Goal: Transaction & Acquisition: Purchase product/service

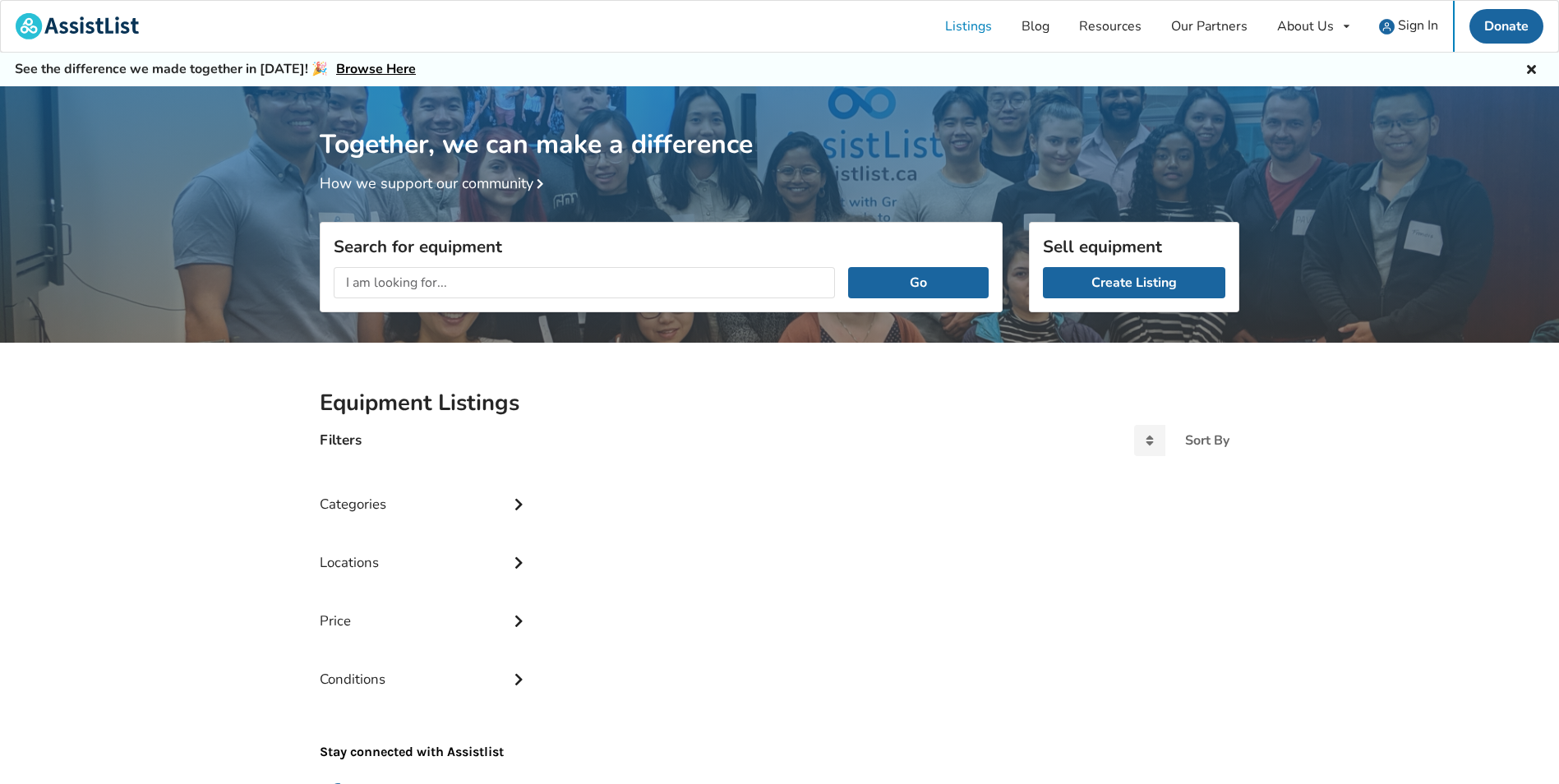
click at [447, 271] on input "text" at bounding box center [584, 283] width 501 height 31
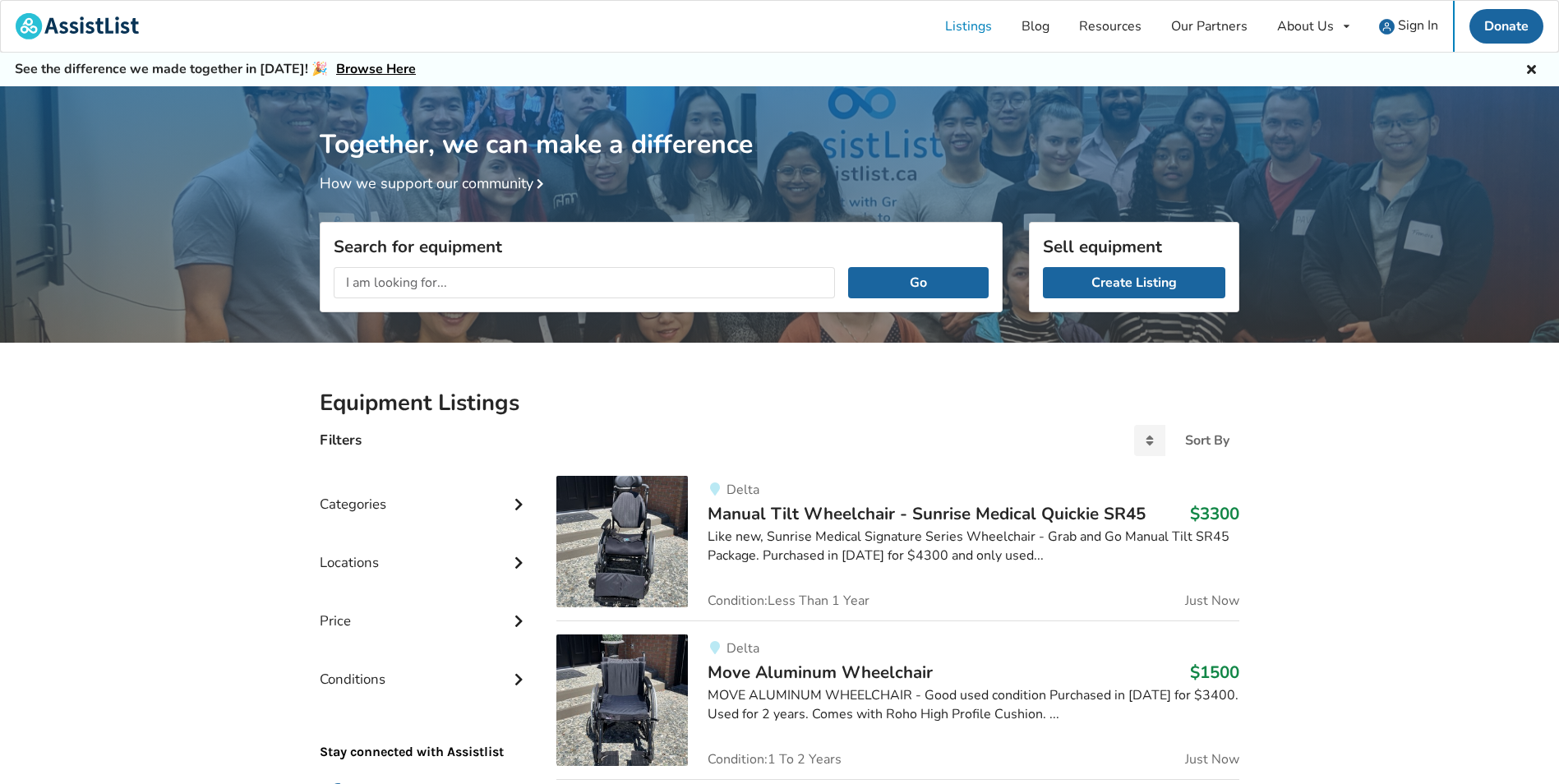
click at [465, 289] on input "text" at bounding box center [584, 283] width 501 height 31
click at [848, 267] on button "Go" at bounding box center [918, 283] width 140 height 31
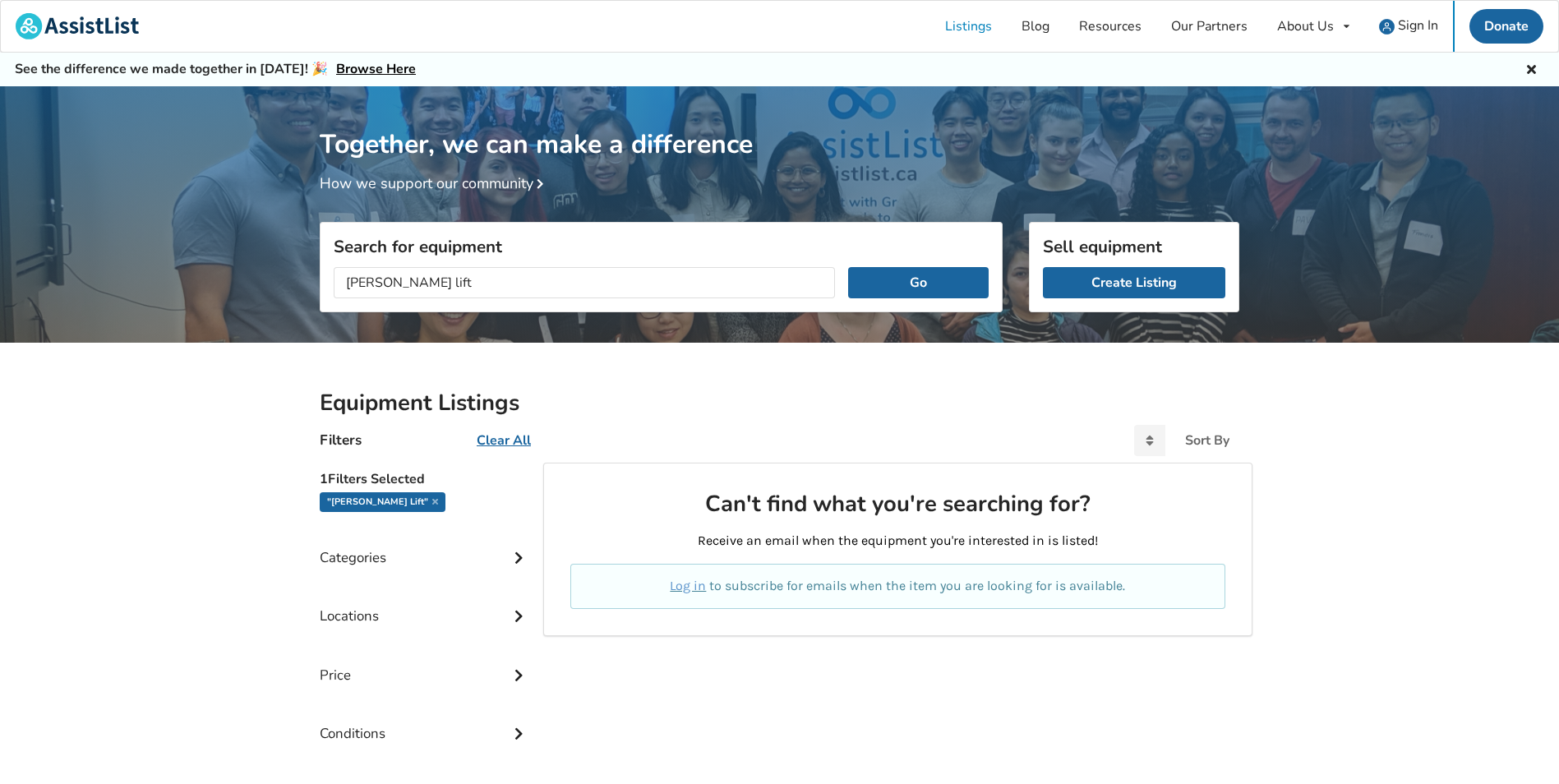
drag, startPoint x: 469, startPoint y: 275, endPoint x: 407, endPoint y: 286, distance: 63.0
click at [407, 286] on input "[PERSON_NAME] lift" at bounding box center [584, 283] width 501 height 31
type input "[PERSON_NAME]"
click at [848, 267] on button "Go" at bounding box center [918, 283] width 140 height 31
drag, startPoint x: 460, startPoint y: 283, endPoint x: 30, endPoint y: 283, distance: 430.0
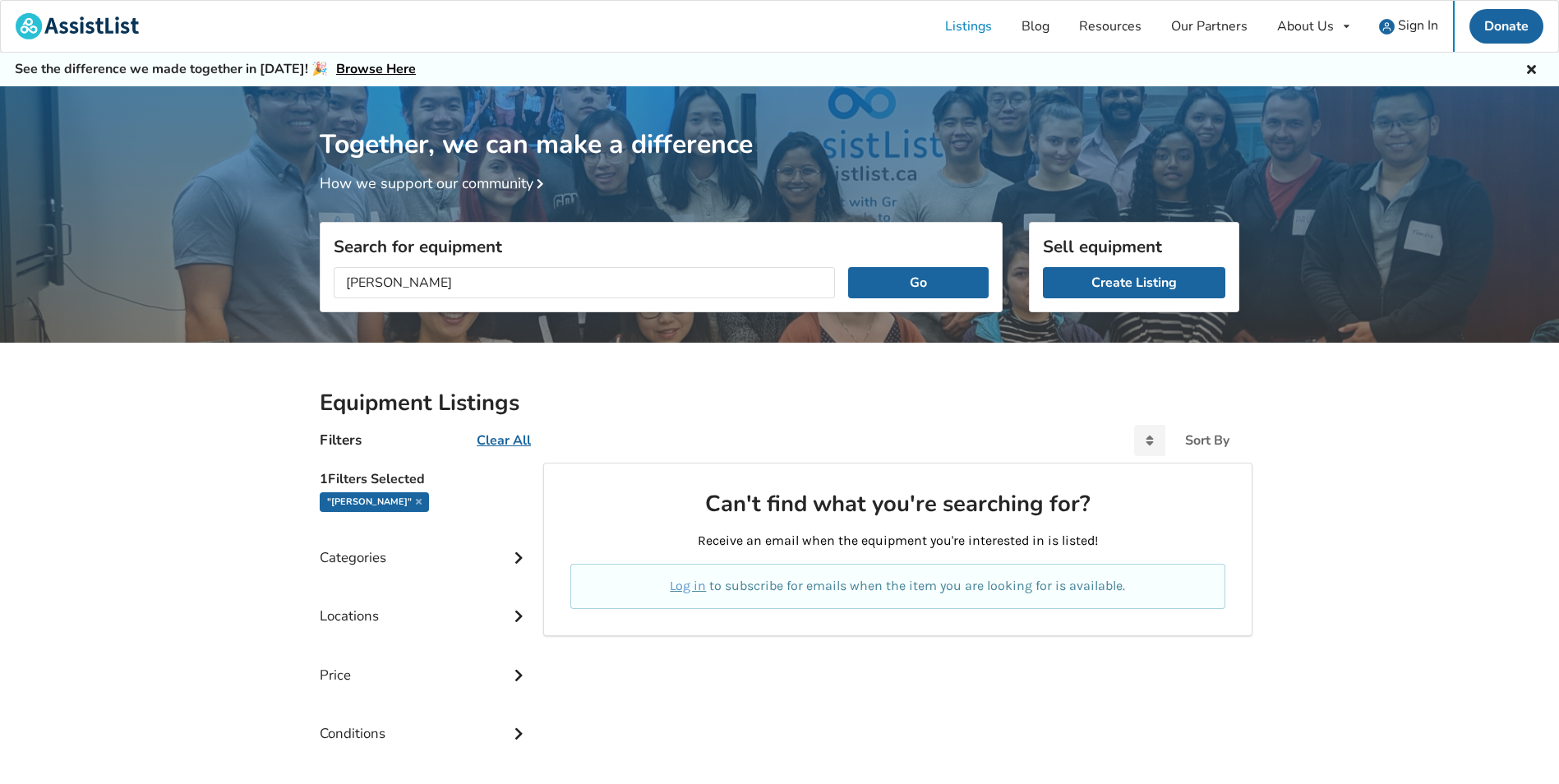
click at [30, 283] on div "Together, we can make a difference How we support our community Search for equi…" at bounding box center [780, 502] width 1559 height 833
type input ";"
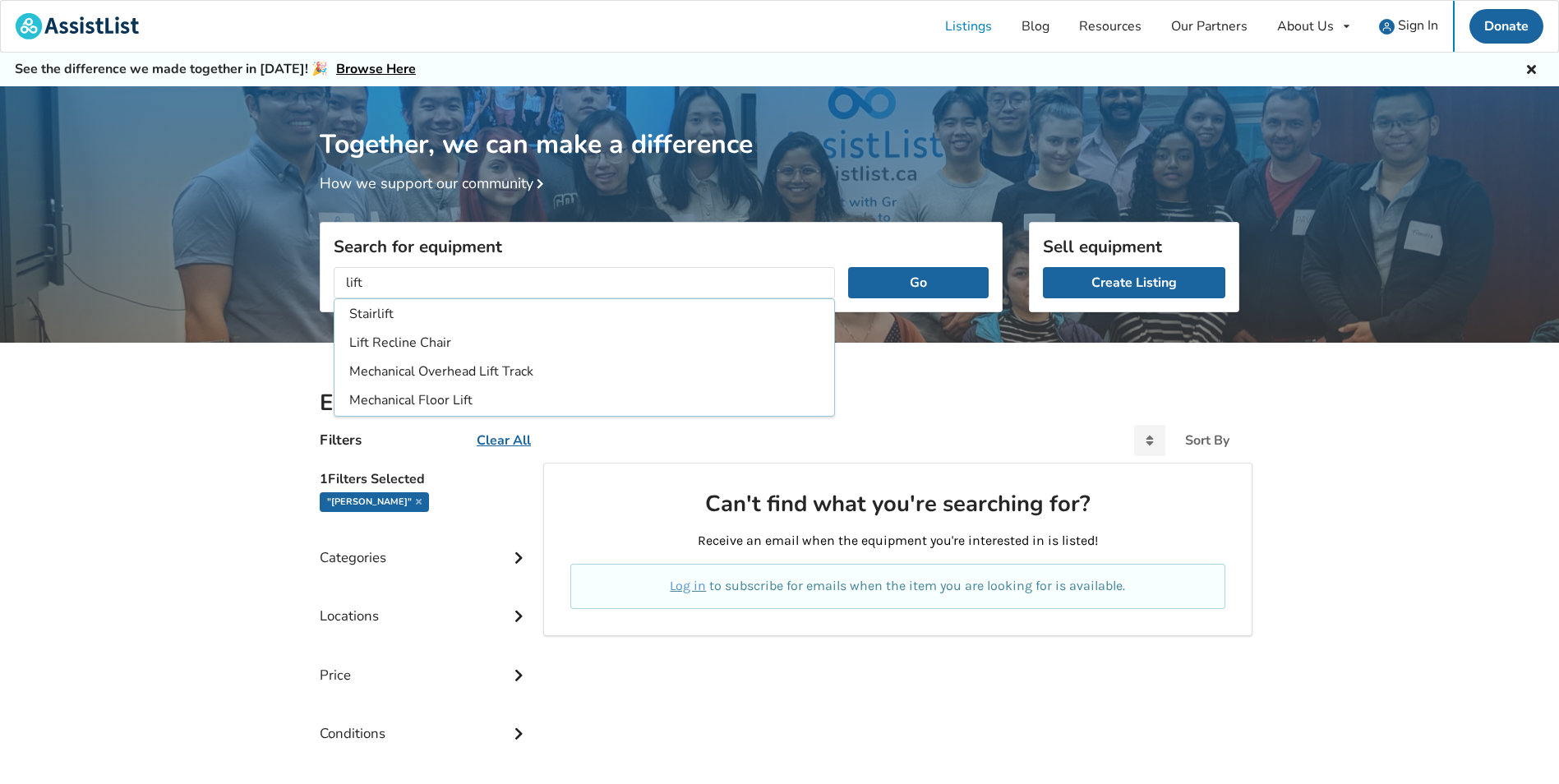
type input "lift"
click at [848, 267] on button "Go" at bounding box center [918, 283] width 140 height 31
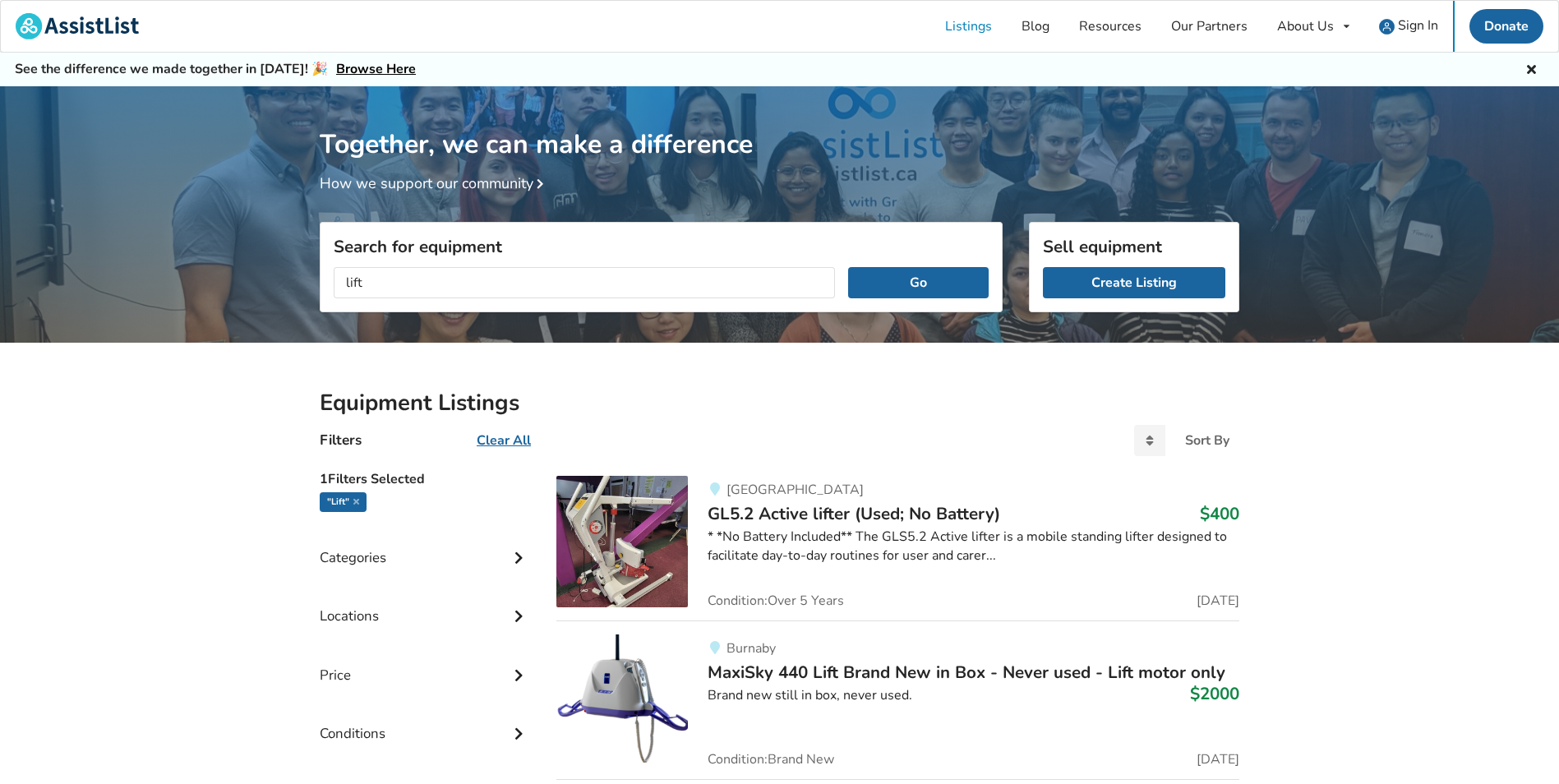
drag, startPoint x: 395, startPoint y: 291, endPoint x: 268, endPoint y: 289, distance: 127.0
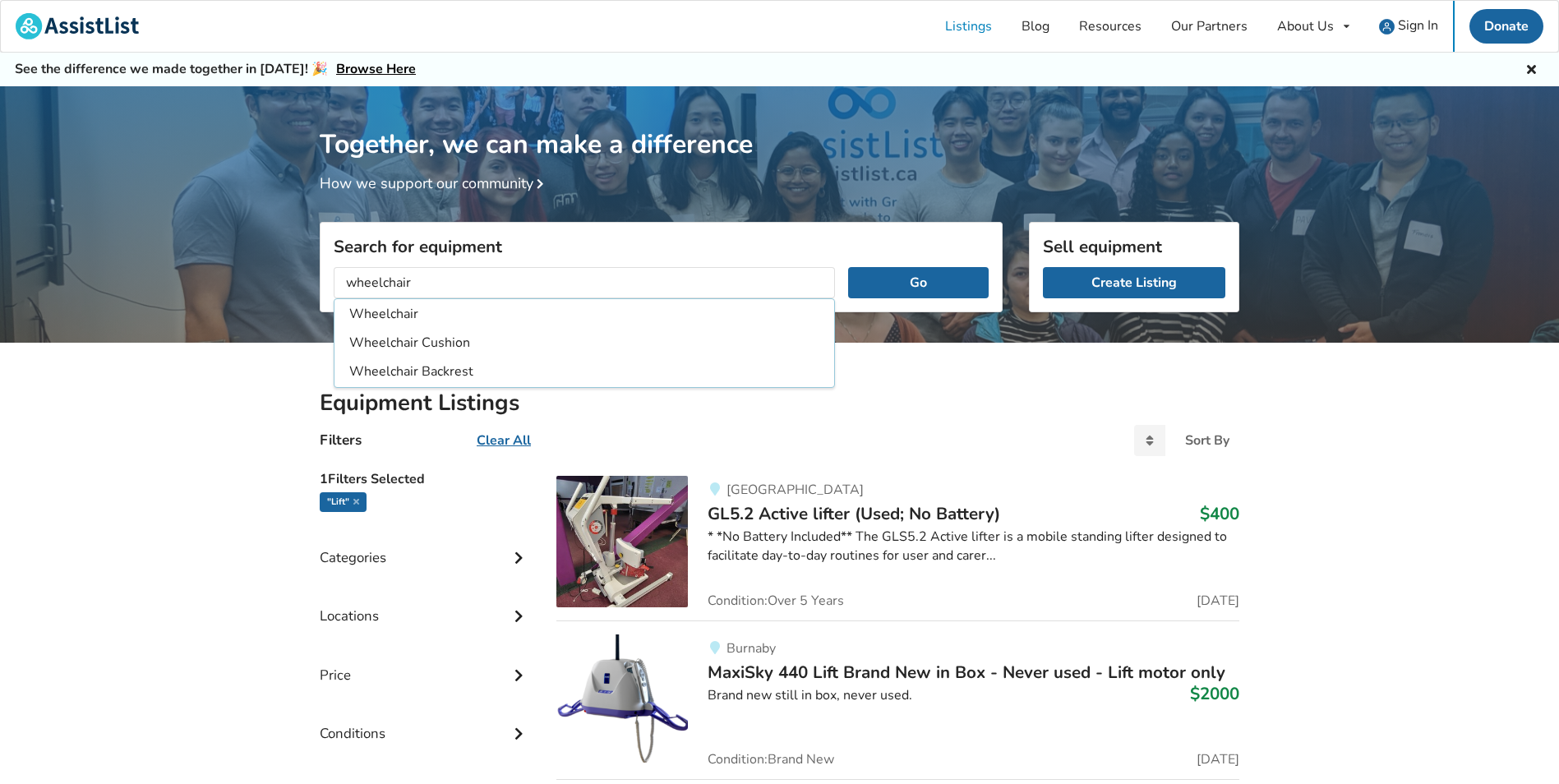
type input "wheelchair"
click at [848, 267] on button "Go" at bounding box center [918, 283] width 140 height 31
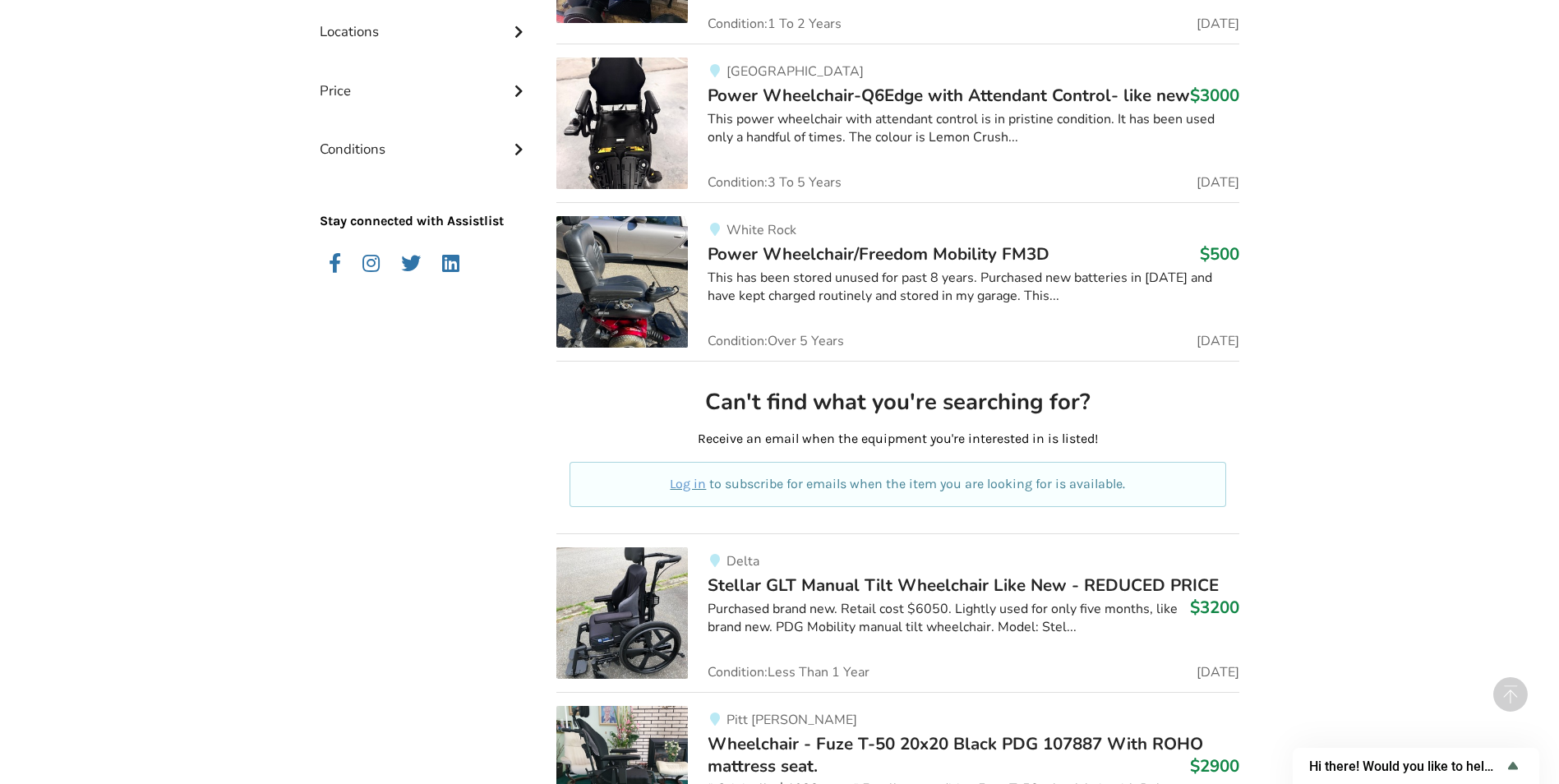
scroll to position [739, 0]
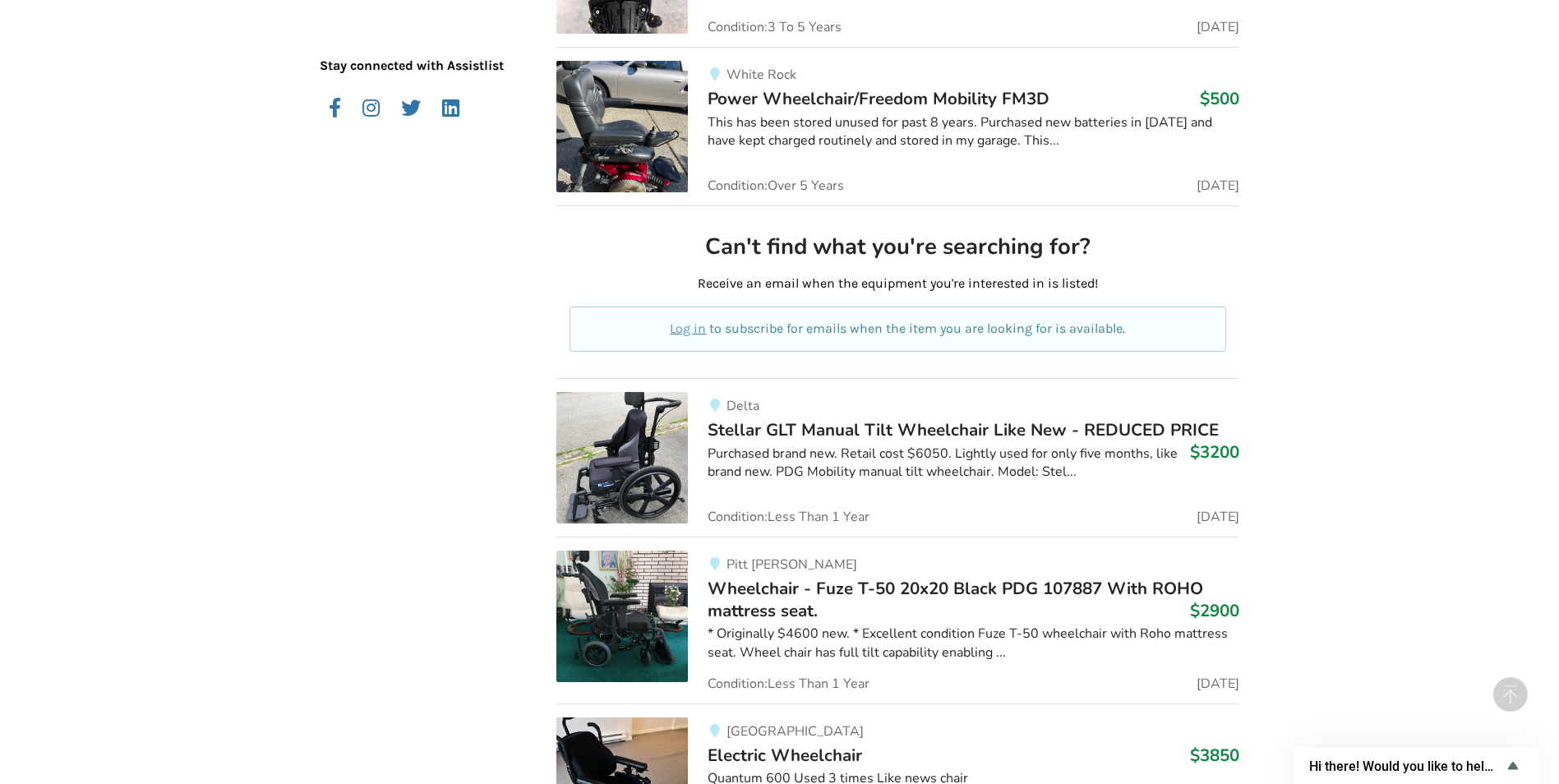
click at [948, 430] on span "Stellar GLT Manual Tilt Wheelchair Like New - REDUCED PRICE" at bounding box center [963, 430] width 511 height 23
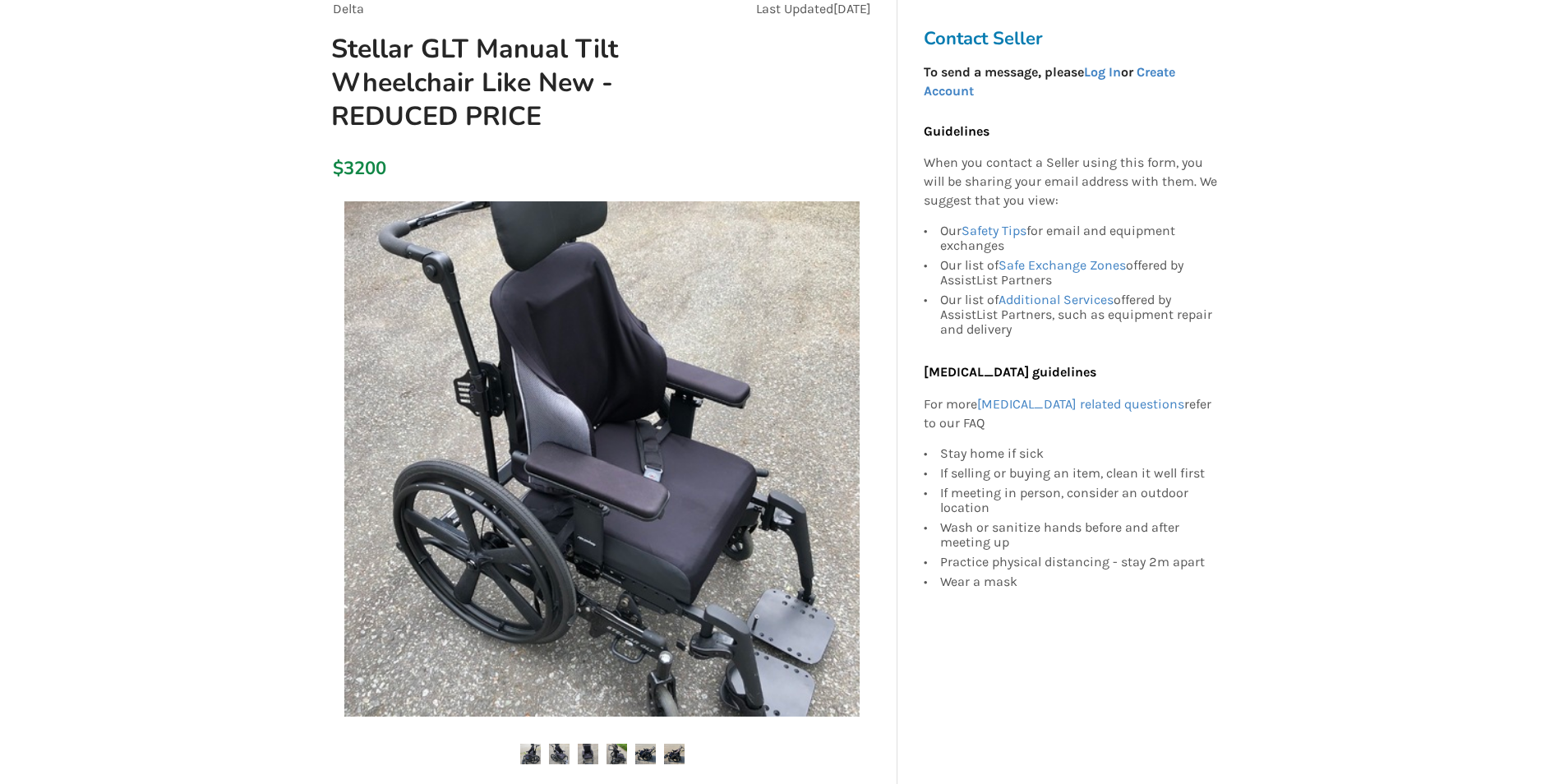
scroll to position [164, 0]
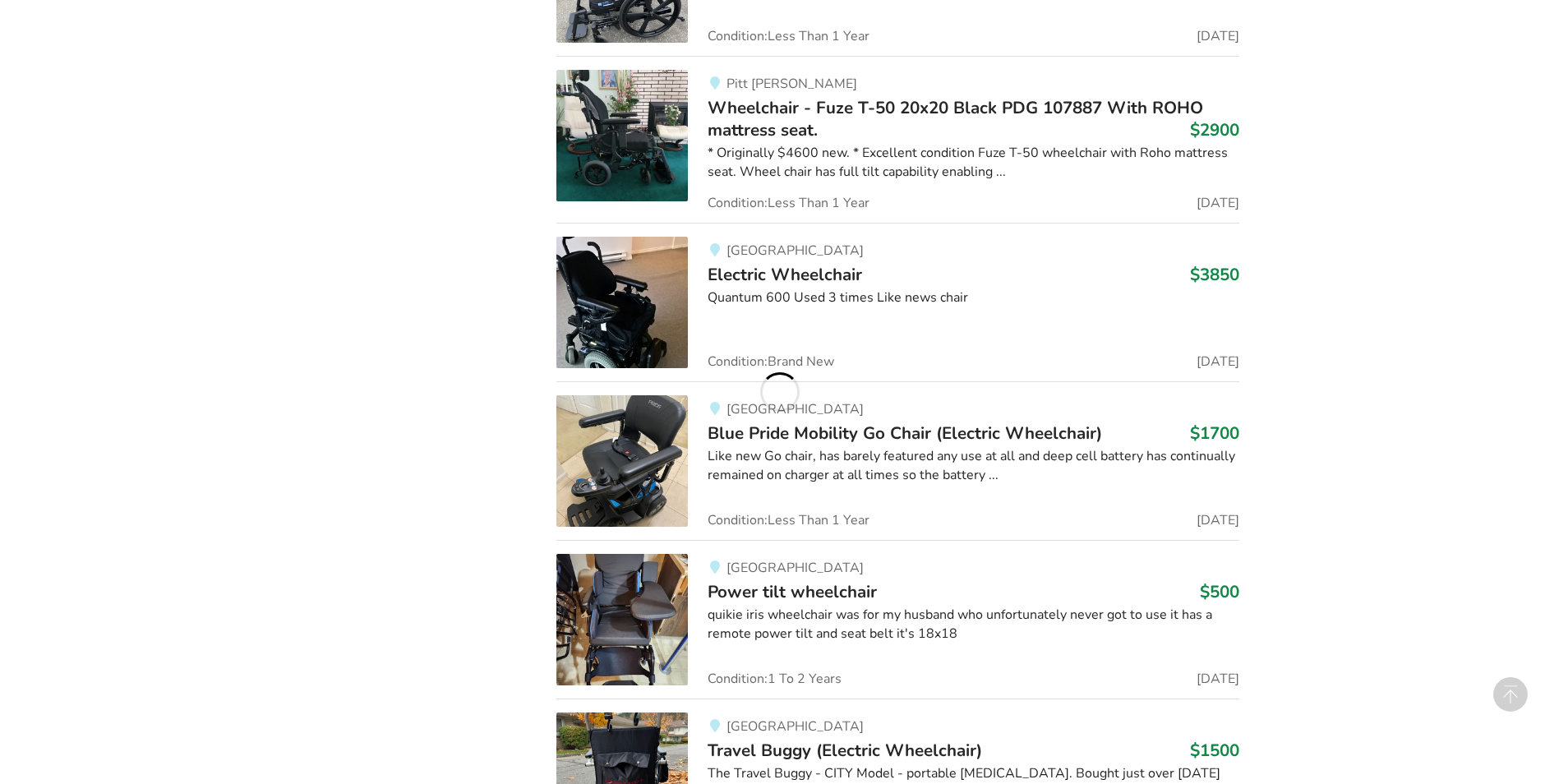
scroll to position [1479, 0]
